Goal: Task Accomplishment & Management: Use online tool/utility

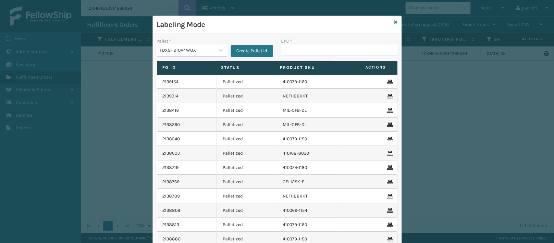
click at [326, 49] on input "UPC *" at bounding box center [339, 50] width 116 height 12
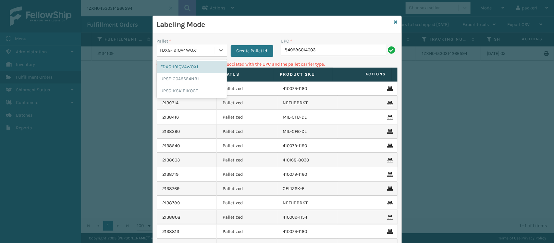
click at [200, 53] on div "FDXG-I91QV4WOX1" at bounding box center [187, 50] width 55 height 7
click at [181, 92] on div "UPSG-KSA1E1KOGT" at bounding box center [192, 91] width 70 height 12
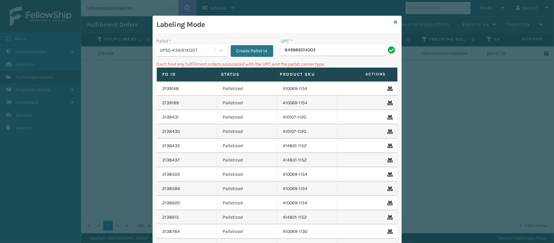
click at [343, 36] on div "Pallet * UPSG-KSA1E1KOGT Create Pallet Id UPC * 849986014003 Can't find any ful…" at bounding box center [277, 163] width 249 height 258
click at [341, 51] on input "849986014003" at bounding box center [333, 50] width 105 height 12
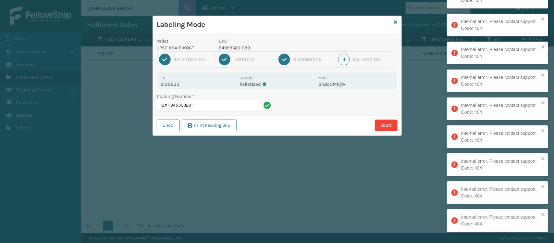
type input "1ZXH045303291"
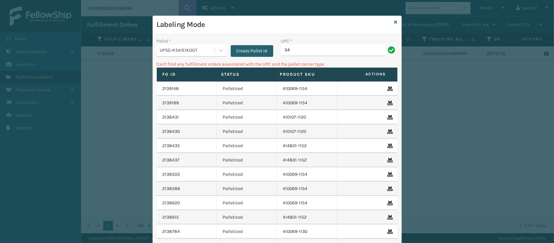
drag, startPoint x: 325, startPoint y: 51, endPoint x: 243, endPoint y: 51, distance: 81.8
drag, startPoint x: 243, startPoint y: 51, endPoint x: 292, endPoint y: 40, distance: 50.1
click at [292, 40] on div "UPC *" at bounding box center [339, 41] width 116 height 7
click at [296, 49] on input "54" at bounding box center [333, 50] width 105 height 12
type input "5"
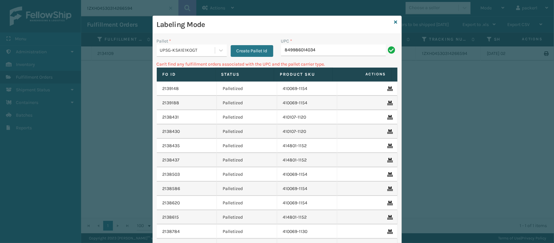
click at [171, 43] on div "Pallet *" at bounding box center [192, 41] width 70 height 7
click at [171, 45] on div "UPSG-KSA1E1KOGT" at bounding box center [186, 50] width 58 height 11
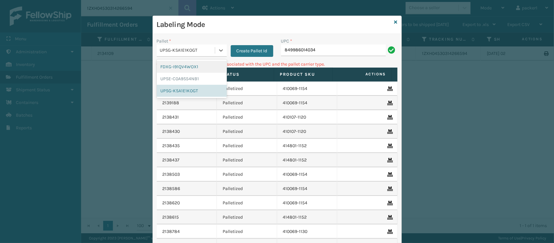
click at [173, 66] on div "FDXG-I91QV4WOX1" at bounding box center [192, 67] width 70 height 12
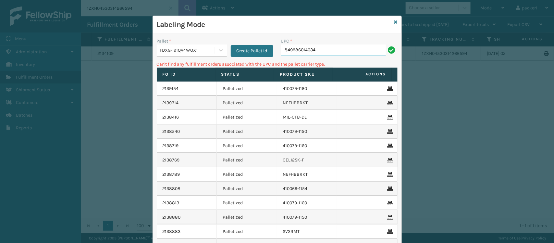
click at [333, 54] on input "849986014034" at bounding box center [333, 50] width 105 height 12
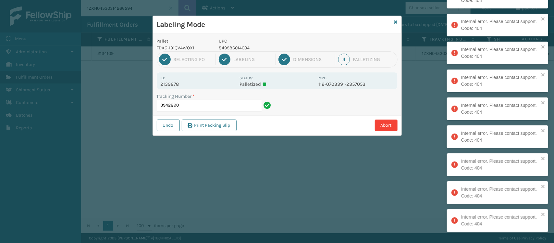
type input "3942890"
